Goal: Information Seeking & Learning: Check status

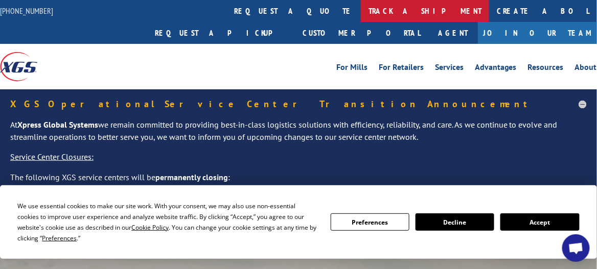
click at [361, 14] on link "track a shipment" at bounding box center [425, 11] width 128 height 22
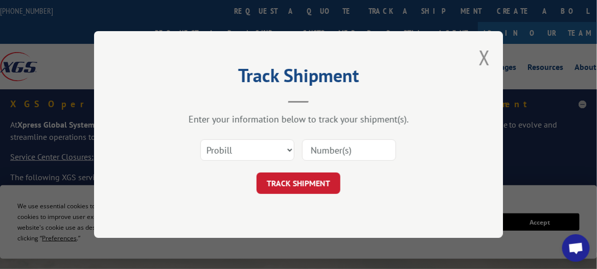
click at [317, 151] on input at bounding box center [349, 150] width 94 height 21
paste input "17468310"
type input "17468310"
click at [304, 184] on button "TRACK SHIPMENT" at bounding box center [299, 183] width 84 height 21
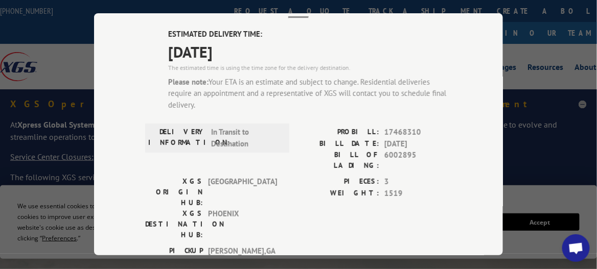
scroll to position [102, 0]
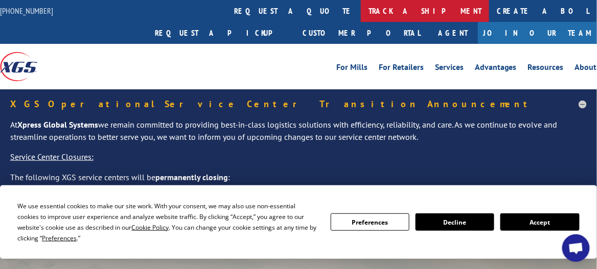
click at [361, 8] on link "track a shipment" at bounding box center [425, 11] width 128 height 22
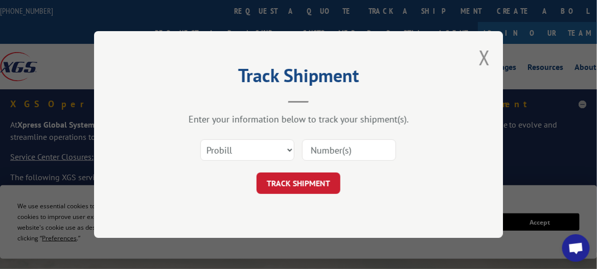
click at [313, 146] on input at bounding box center [349, 150] width 94 height 21
paste input "17468310"
type input "17468310"
click at [309, 179] on button "TRACK SHIPMENT" at bounding box center [299, 183] width 84 height 21
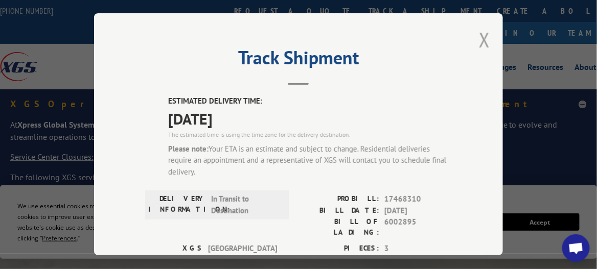
click at [480, 39] on button "Close modal" at bounding box center [484, 39] width 11 height 27
